Goal: Ask a question

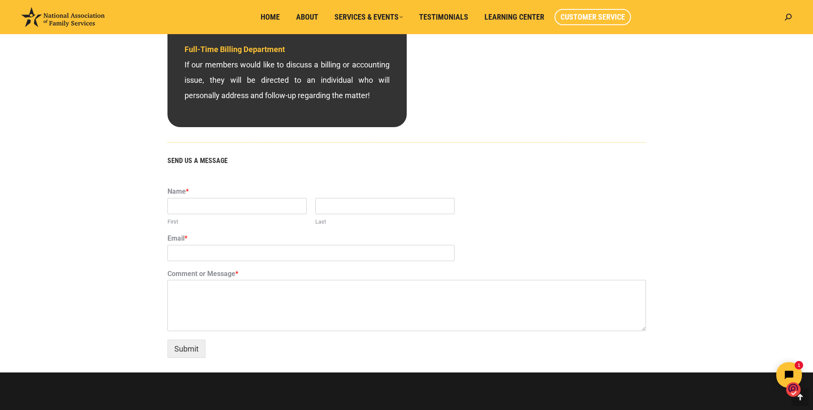
scroll to position [431, 0]
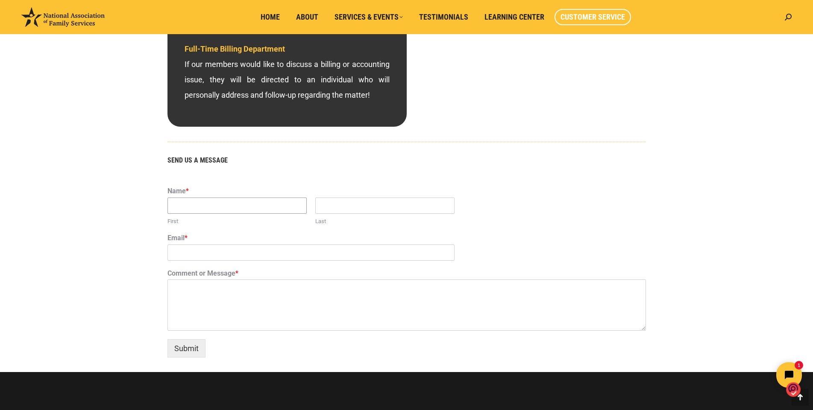
click at [191, 205] on input "First" at bounding box center [236, 206] width 139 height 16
type input "[PERSON_NAME]"
type input "dizon"
type input "[EMAIL_ADDRESS][DOMAIN_NAME]"
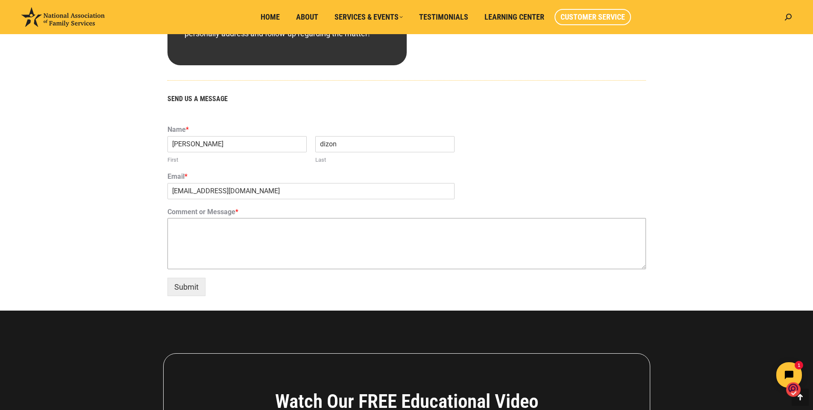
click at [196, 229] on textarea "Comment or Message *" at bounding box center [406, 243] width 478 height 51
click at [246, 223] on textarea "Why am I being charged 19.99" at bounding box center [406, 243] width 478 height 51
drag, startPoint x: 272, startPoint y: 230, endPoint x: 280, endPoint y: 226, distance: 9.0
click at [280, 226] on textarea "Why am I being charged $19.99" at bounding box center [406, 243] width 478 height 51
type textarea "Why am I being charged $19.99 on September 1, 2025."
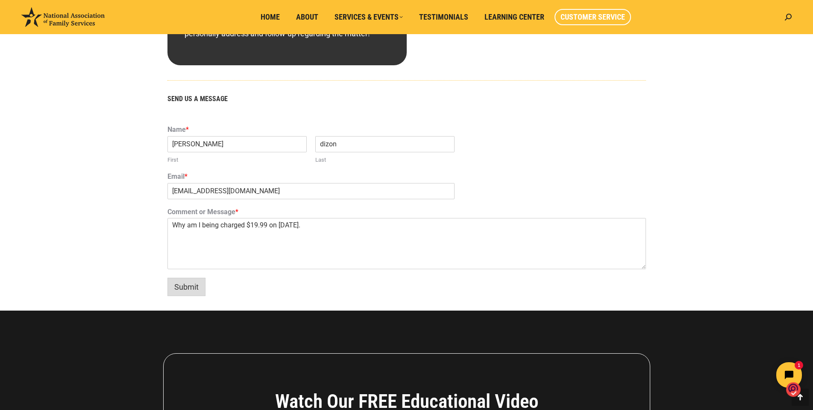
click at [193, 290] on button "Submit" at bounding box center [186, 287] width 38 height 18
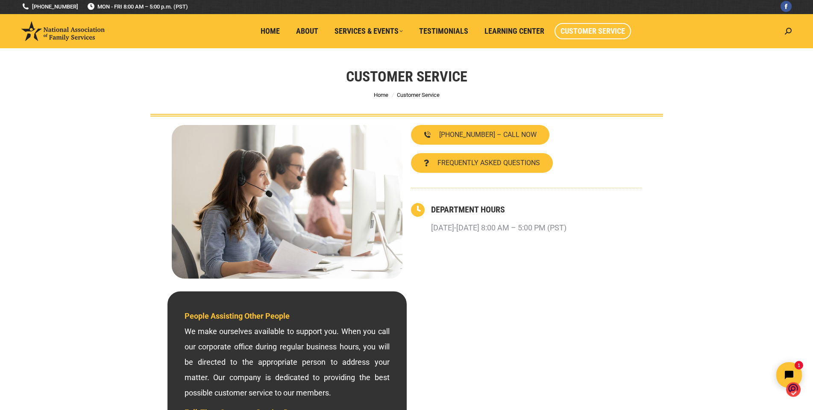
scroll to position [0, 0]
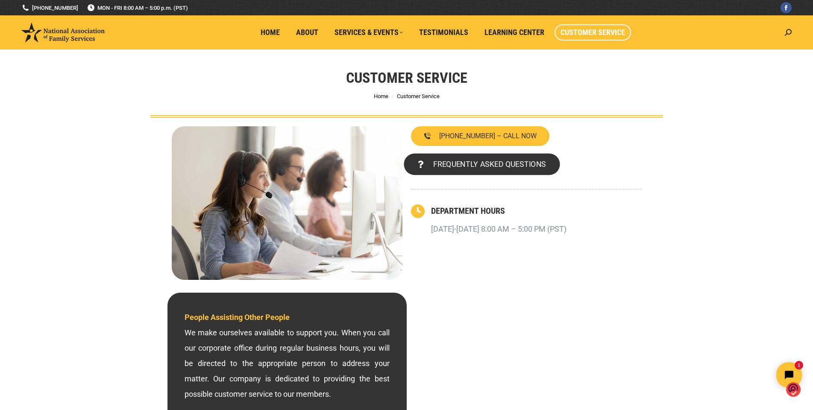
click at [487, 165] on span "FREQUENTLY ASKED QUESTIONS" at bounding box center [489, 165] width 113 height 8
